Goal: Transaction & Acquisition: Book appointment/travel/reservation

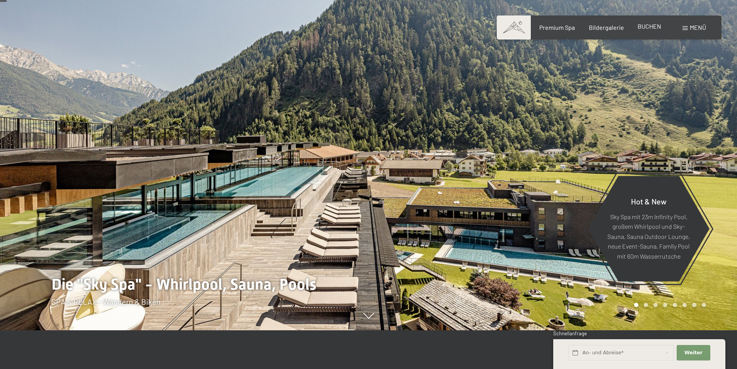
click at [642, 28] on span "BUCHEN" at bounding box center [650, 25] width 24 height 7
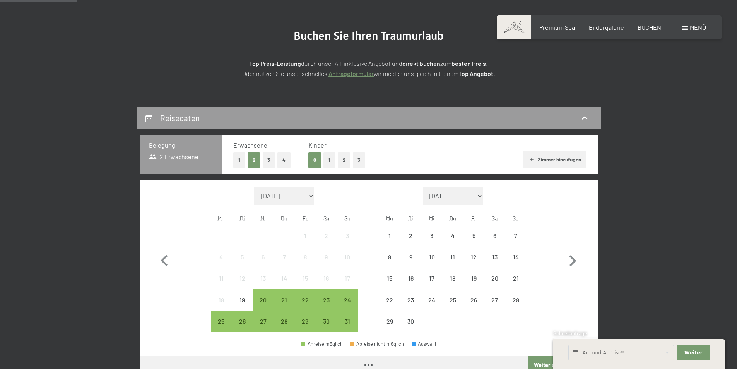
scroll to position [155, 0]
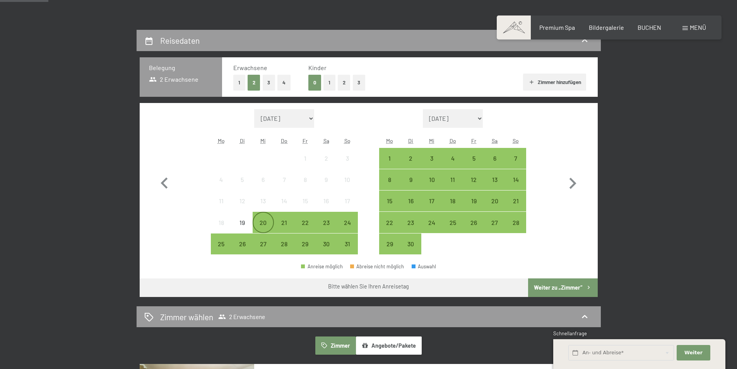
click at [263, 224] on div "20" at bounding box center [262, 228] width 19 height 19
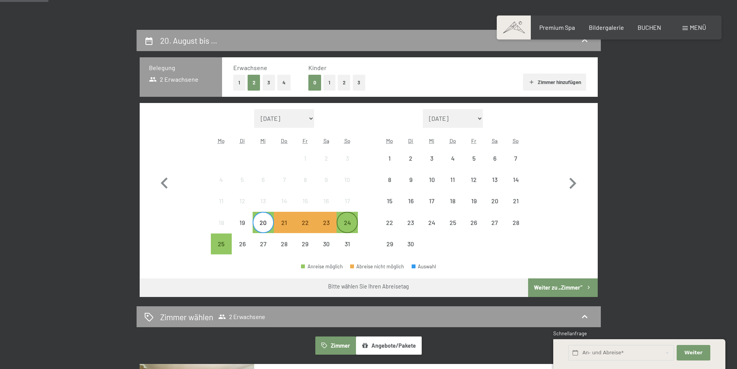
click at [342, 221] on div "24" at bounding box center [346, 228] width 19 height 19
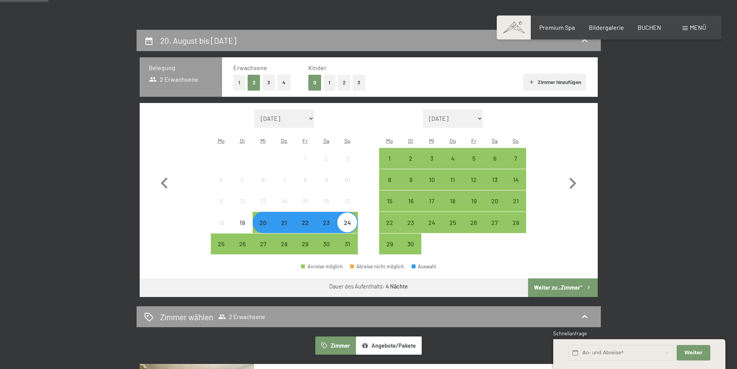
click at [568, 283] on button "Weiter zu „Zimmer“" at bounding box center [562, 287] width 69 height 19
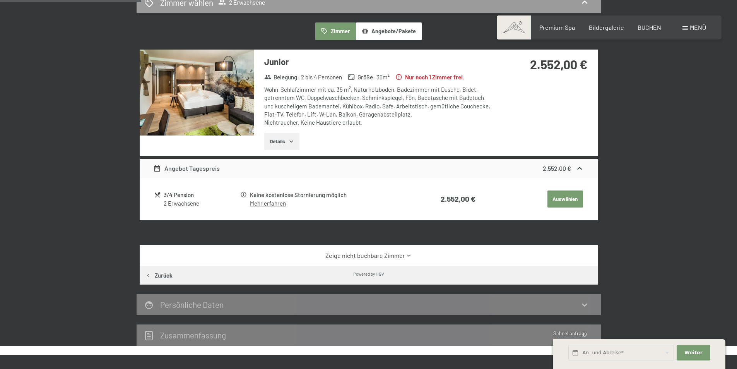
scroll to position [146, 0]
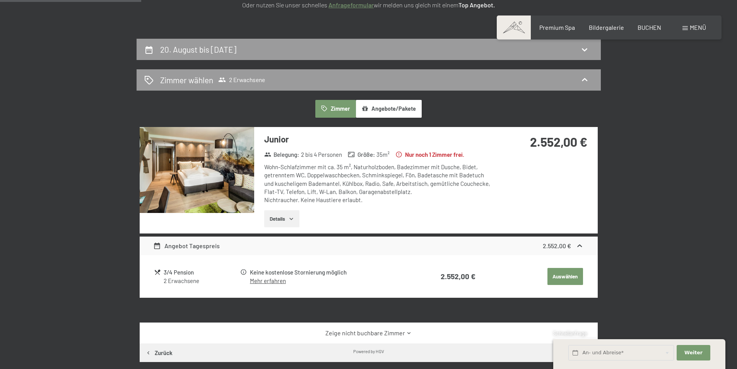
click at [275, 221] on button "Details" at bounding box center [281, 218] width 35 height 17
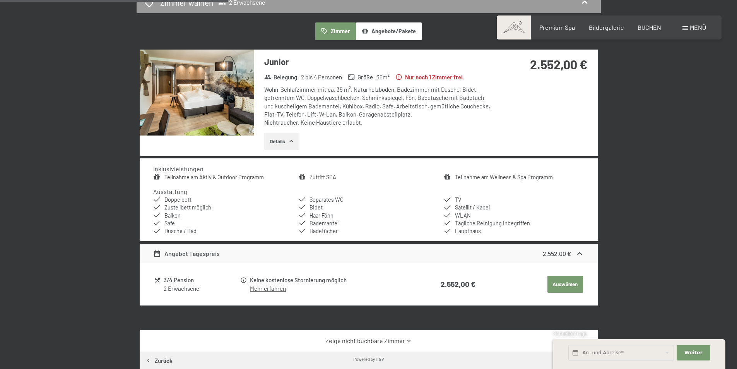
scroll to position [262, 0]
